Goal: Task Accomplishment & Management: Use online tool/utility

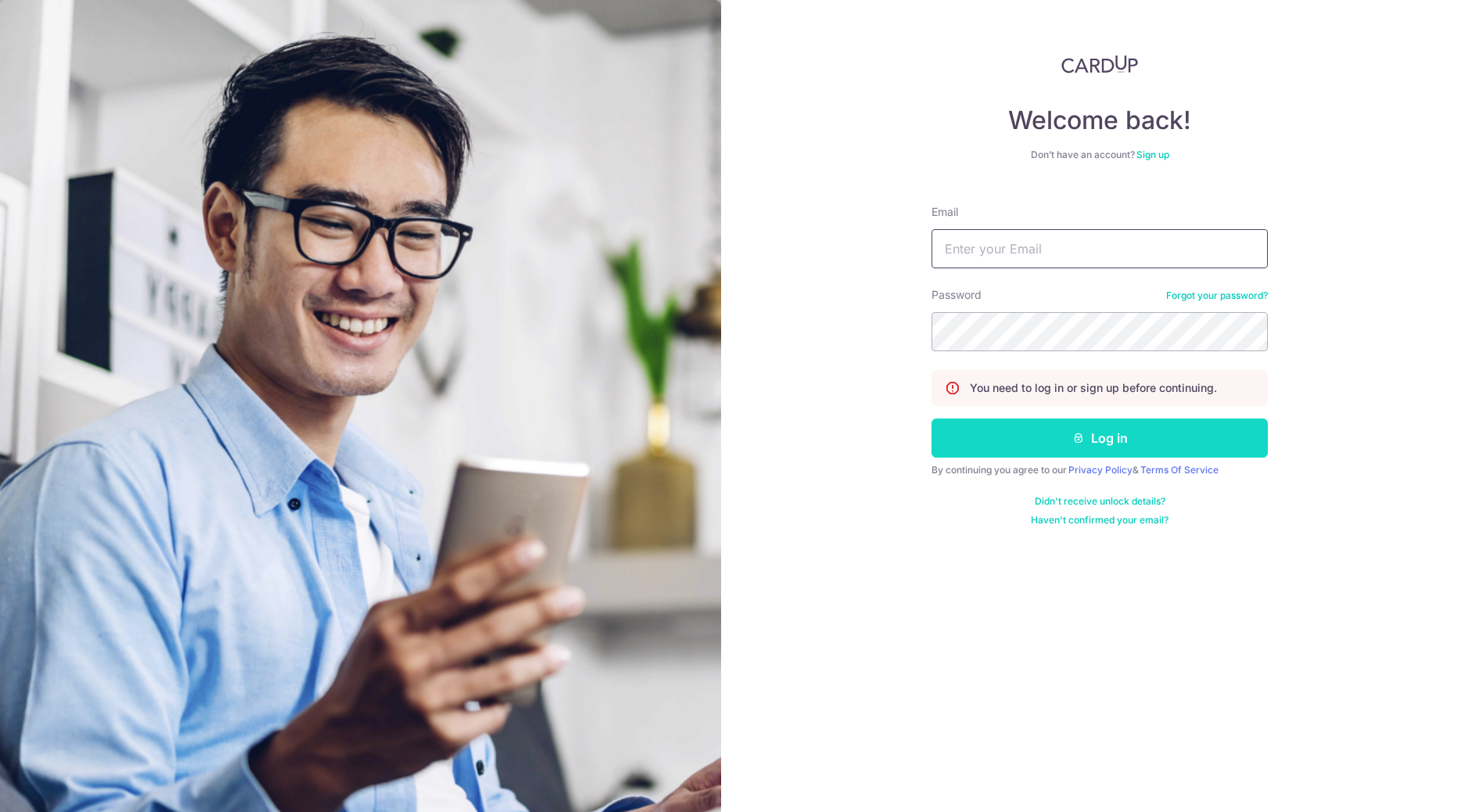
type input "[EMAIL_ADDRESS][DOMAIN_NAME]"
click at [1079, 433] on icon "submit" at bounding box center [1078, 437] width 13 height 13
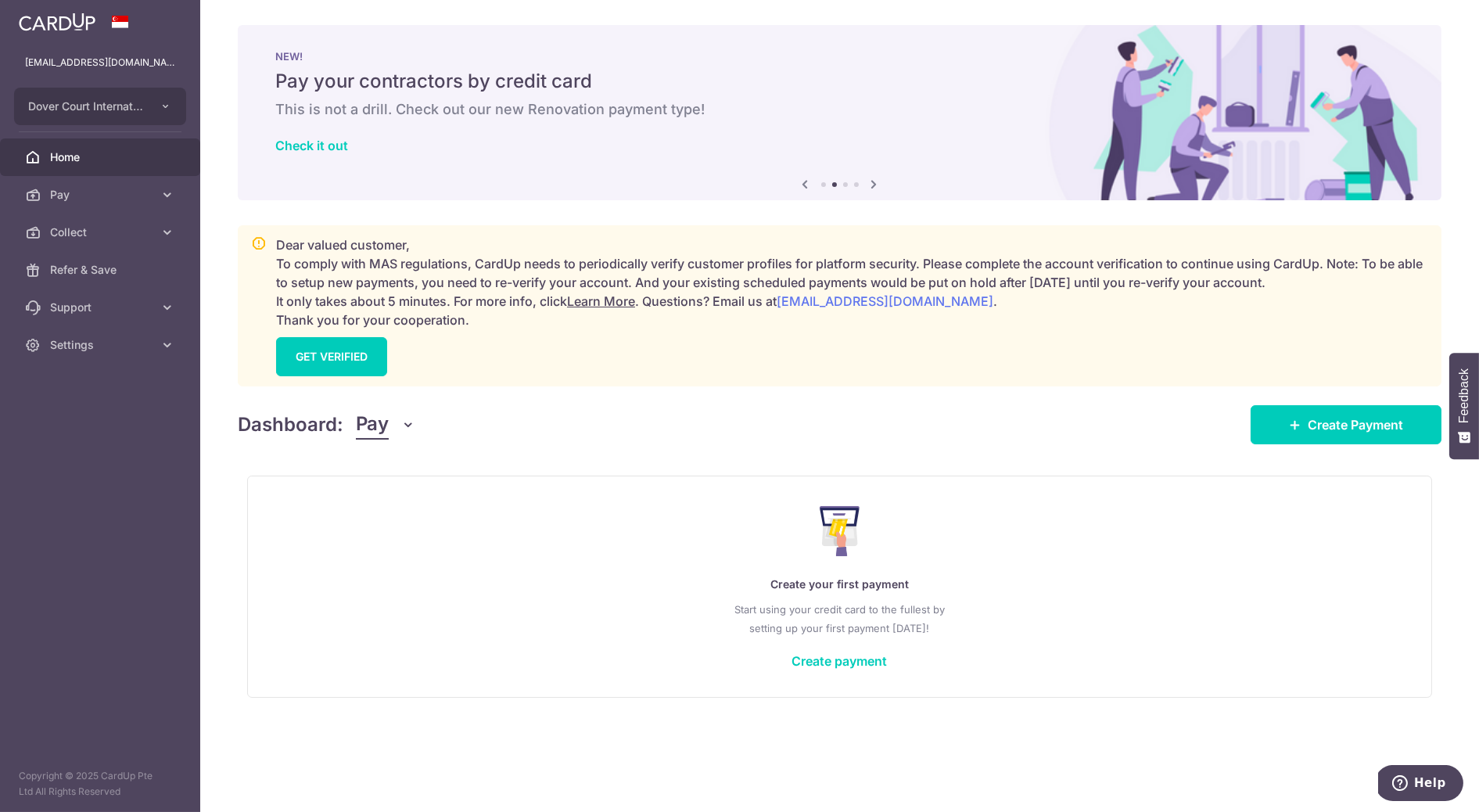
click at [403, 424] on icon "button" at bounding box center [409, 424] width 16 height 16
click at [418, 506] on link "Collect" at bounding box center [438, 505] width 163 height 38
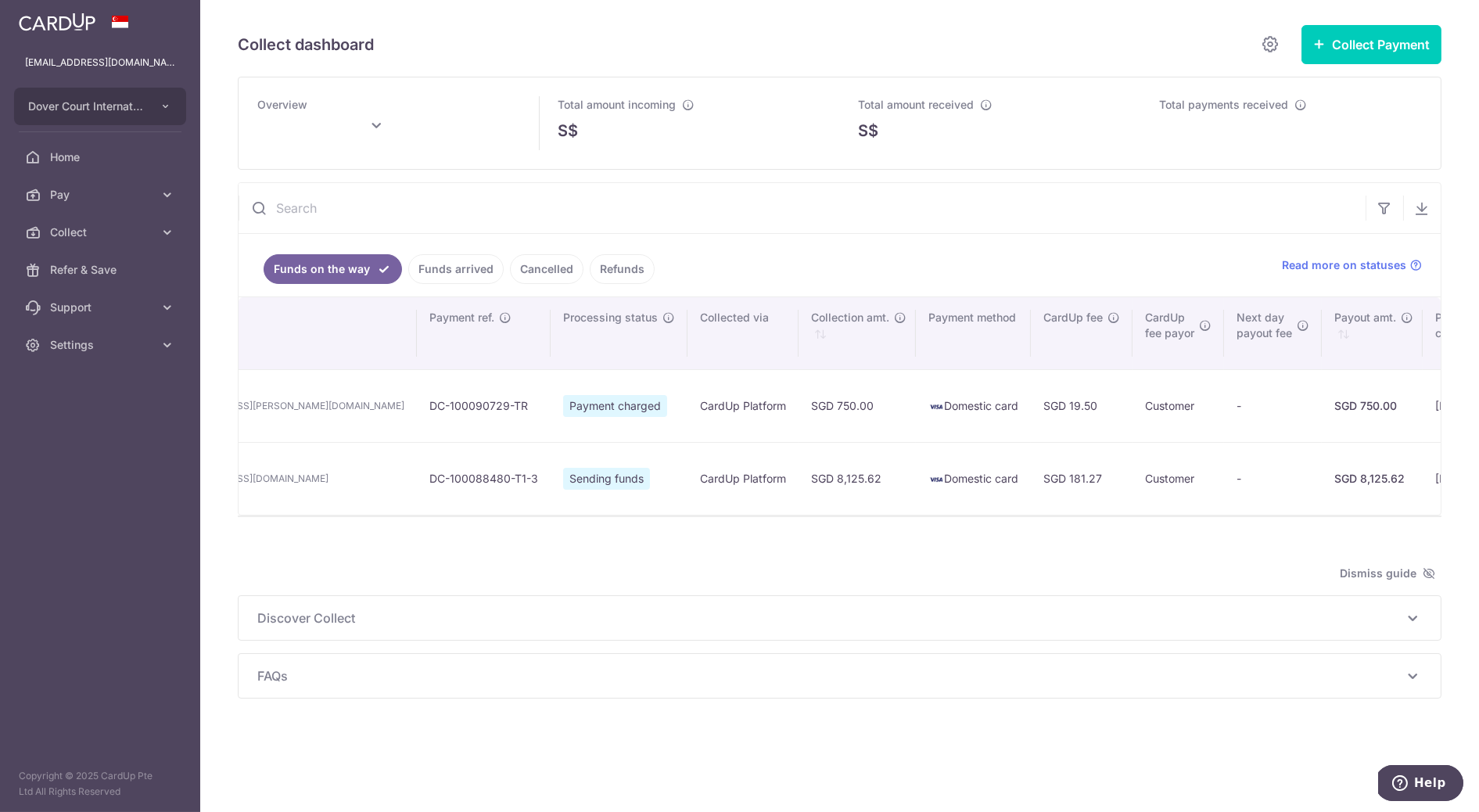
scroll to position [0, 333]
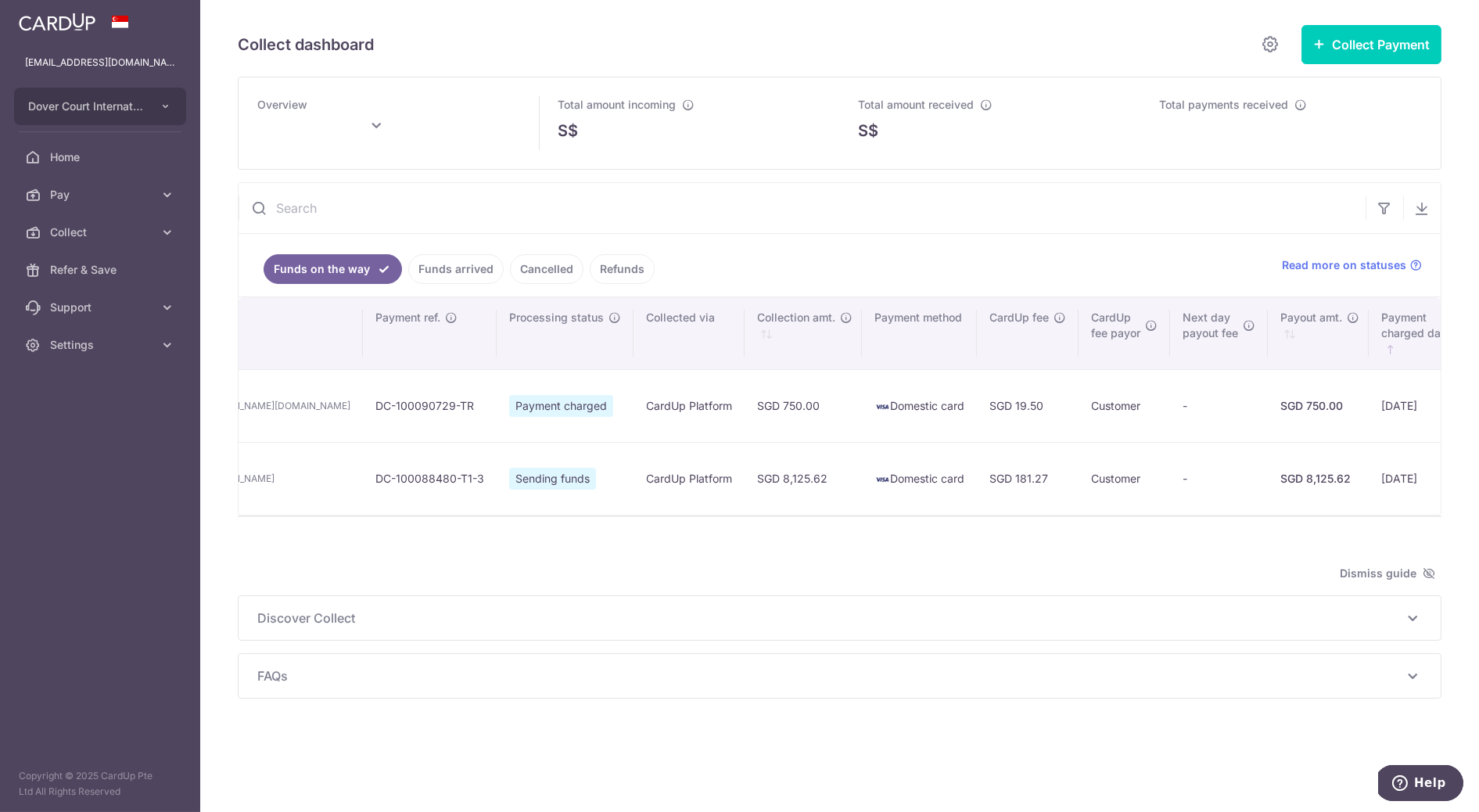
type input "[DATE]"
